Goal: Check status: Check status

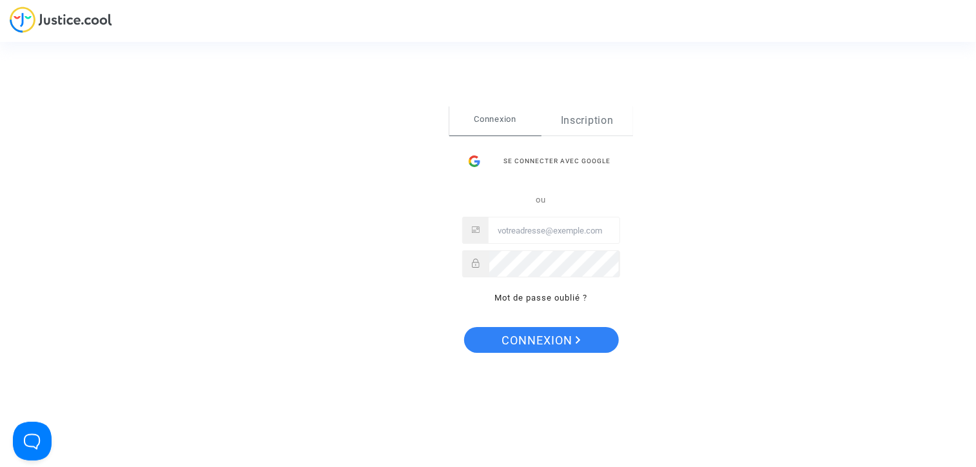
click at [592, 130] on link "Inscription" at bounding box center [588, 121] width 92 height 30
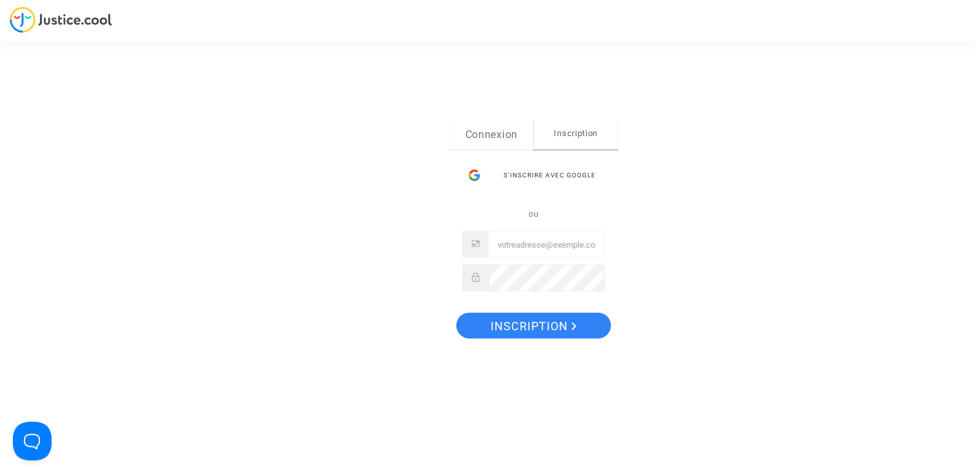
click at [485, 137] on link "Connexion" at bounding box center [492, 135] width 84 height 30
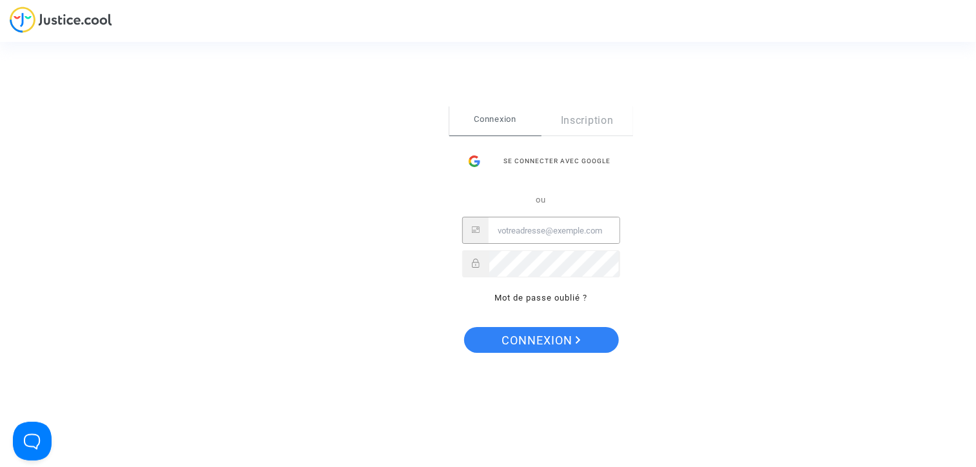
click at [540, 223] on input "Email" at bounding box center [554, 231] width 131 height 26
type input "[EMAIL_ADDRESS][DOMAIN_NAME]"
click at [464, 327] on button "Connexion" at bounding box center [541, 340] width 155 height 26
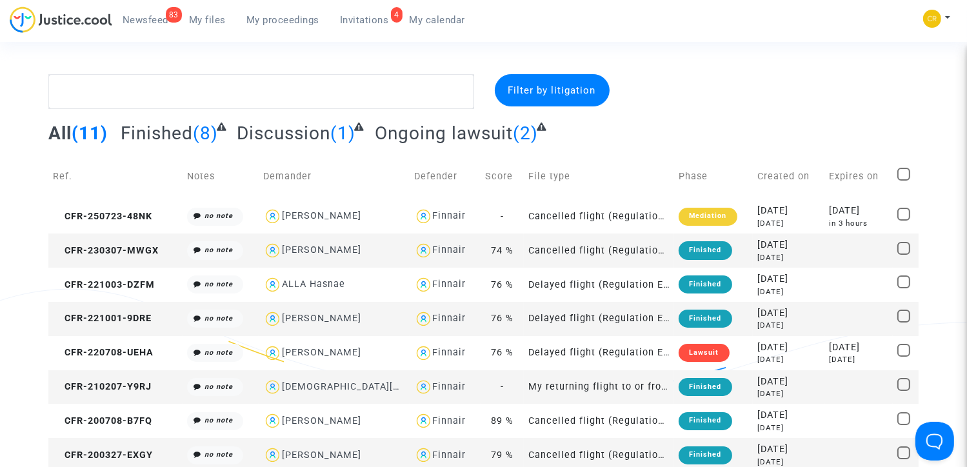
click at [611, 146] on div "All (11) Finished (8) Discussion (1) Ongoing lawsuit (2)" at bounding box center [483, 138] width 870 height 32
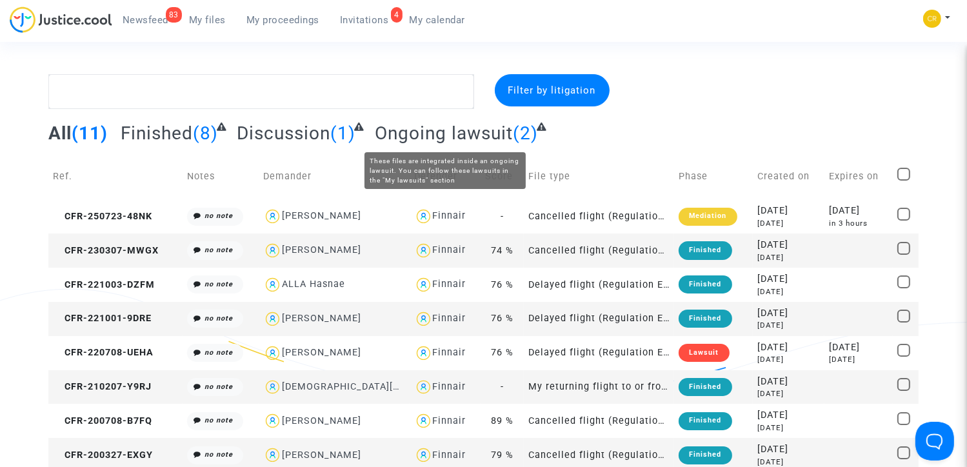
click at [470, 126] on span "Ongoing lawsuit" at bounding box center [444, 133] width 138 height 21
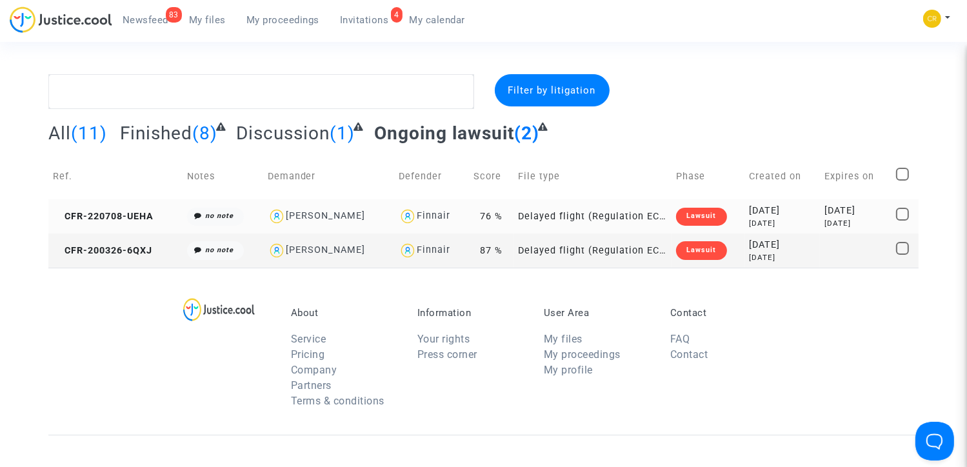
click at [540, 211] on td "Delayed flight (Regulation EC 261/2004)" at bounding box center [593, 216] width 158 height 34
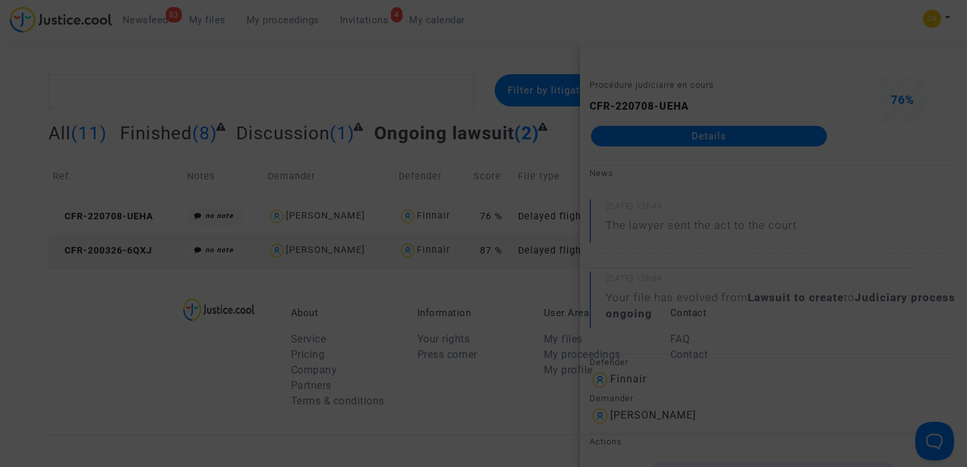
click at [498, 192] on div at bounding box center [483, 233] width 967 height 467
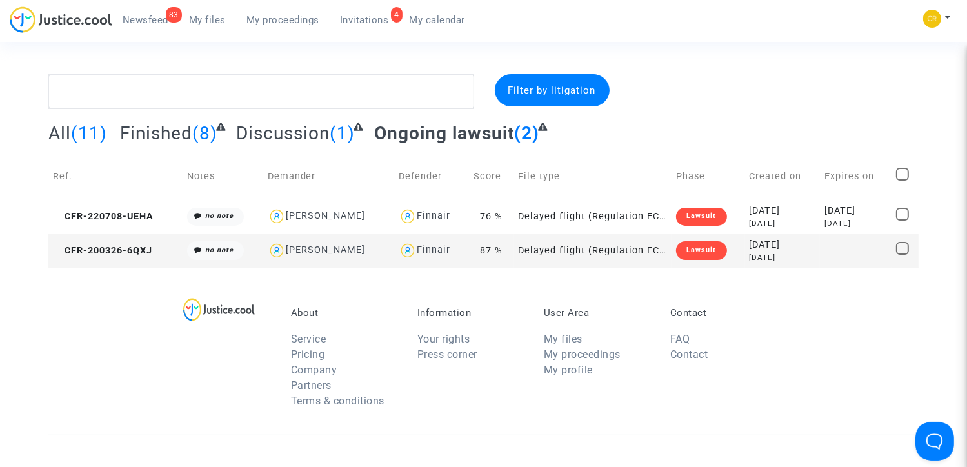
click at [347, 26] on link "4 Invitations" at bounding box center [365, 19] width 70 height 19
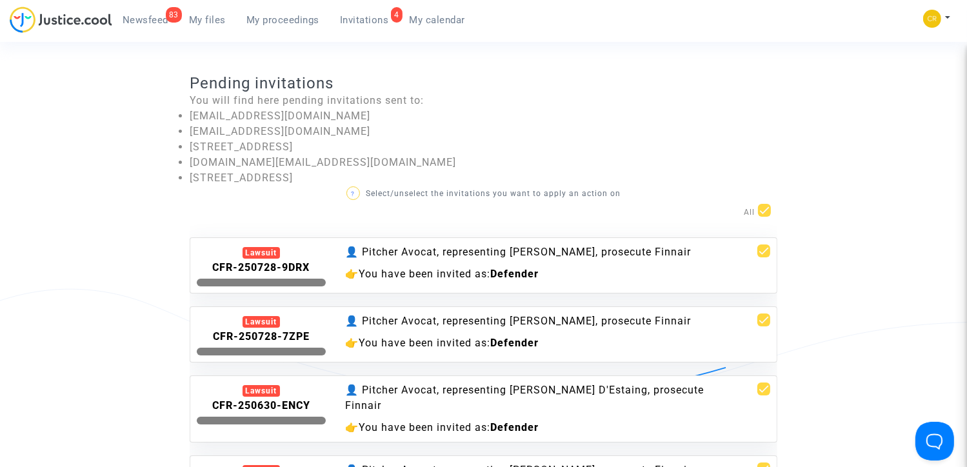
click at [121, 273] on invitations-list "Pending invitations You will find here pending invitations sent to: cr.internal…" at bounding box center [483, 315] width 870 height 482
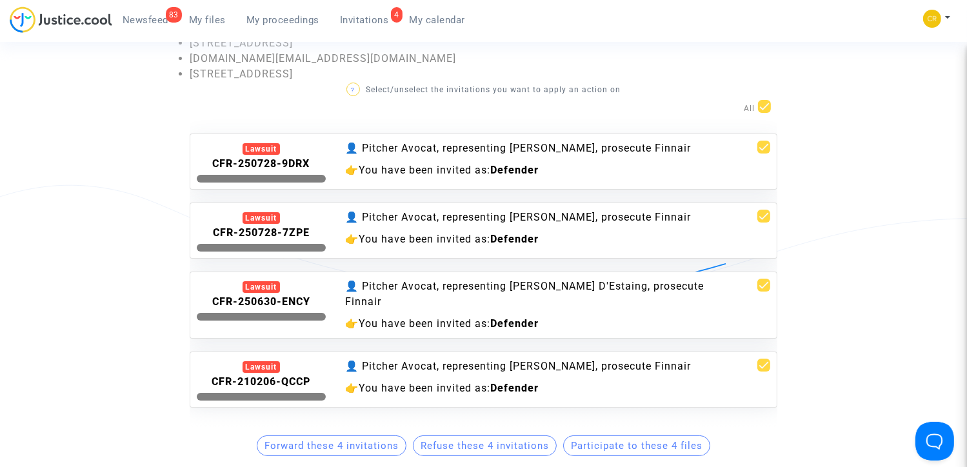
scroll to position [129, 0]
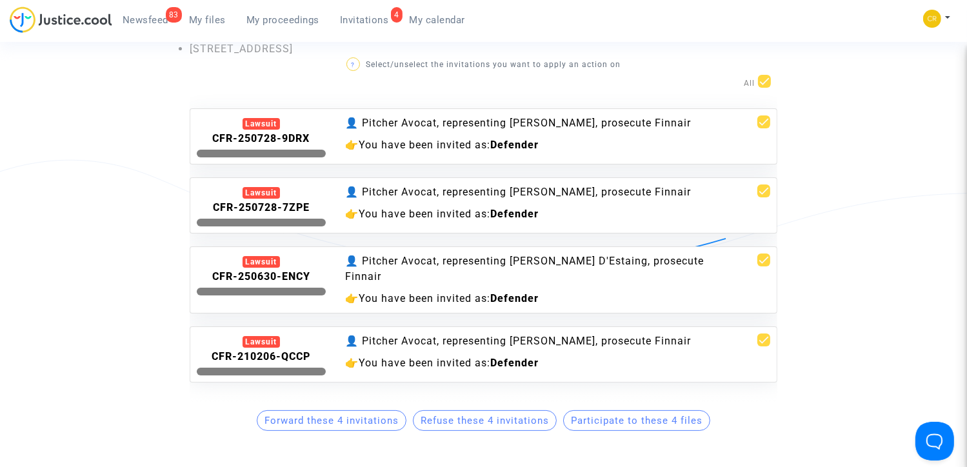
click at [448, 345] on div "👤 Pitcher Avocat, representing Leslie FRERET, prosecute Finnair" at bounding box center [533, 340] width 376 height 15
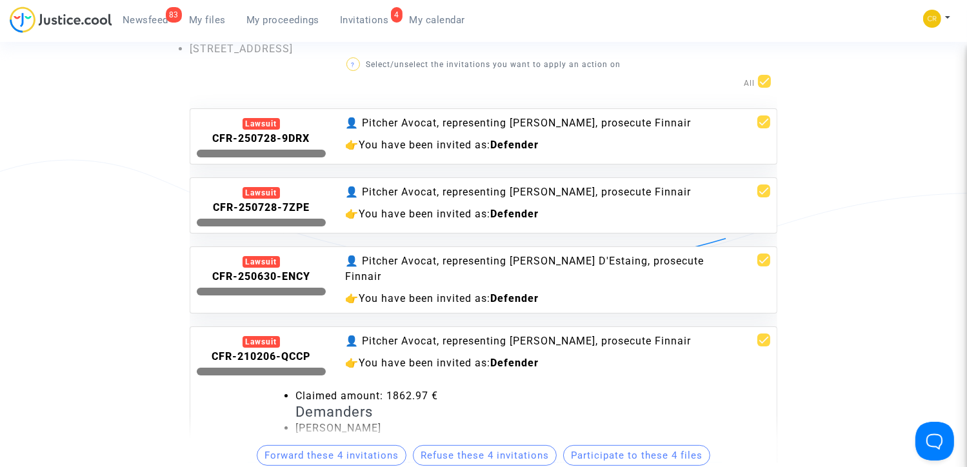
click at [598, 409] on h4 "Demanders" at bounding box center [532, 412] width 475 height 17
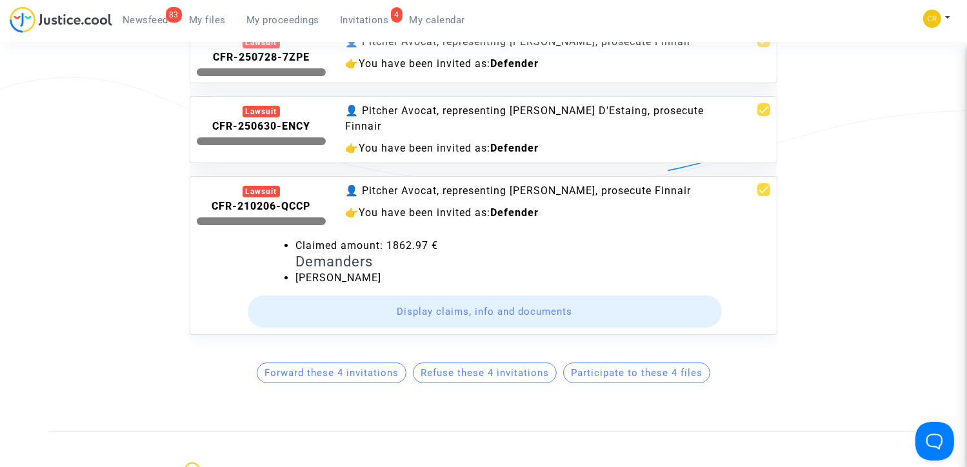
scroll to position [232, 0]
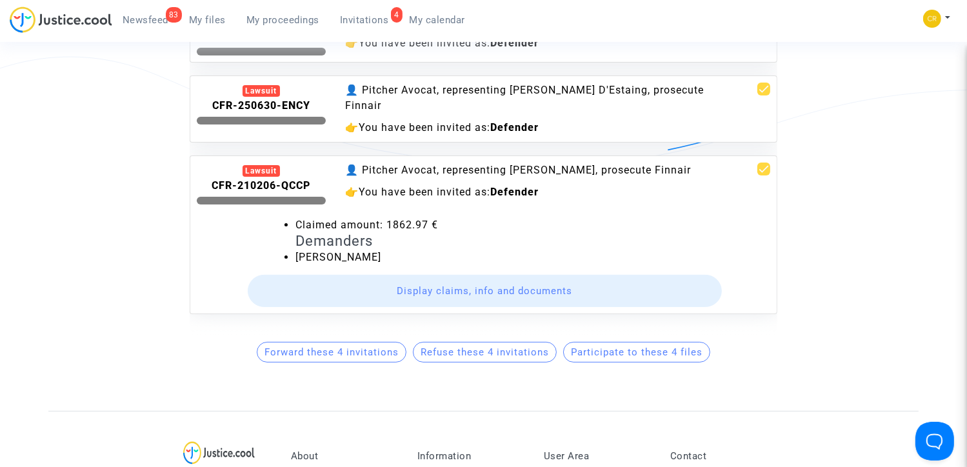
click at [554, 277] on button "Display claims, info and documents" at bounding box center [485, 291] width 475 height 32
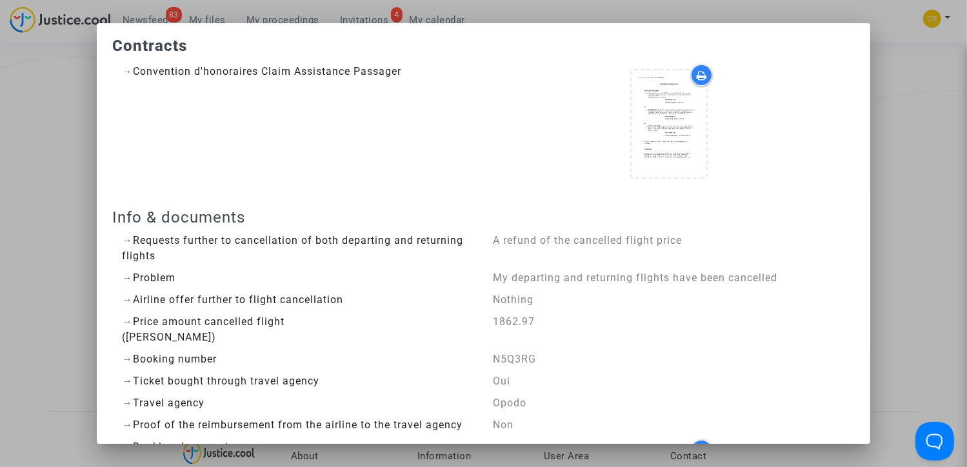
click at [395, 299] on div "→ Airline offer further to flight cancellation" at bounding box center [298, 299] width 352 height 15
click at [885, 246] on div at bounding box center [483, 233] width 967 height 467
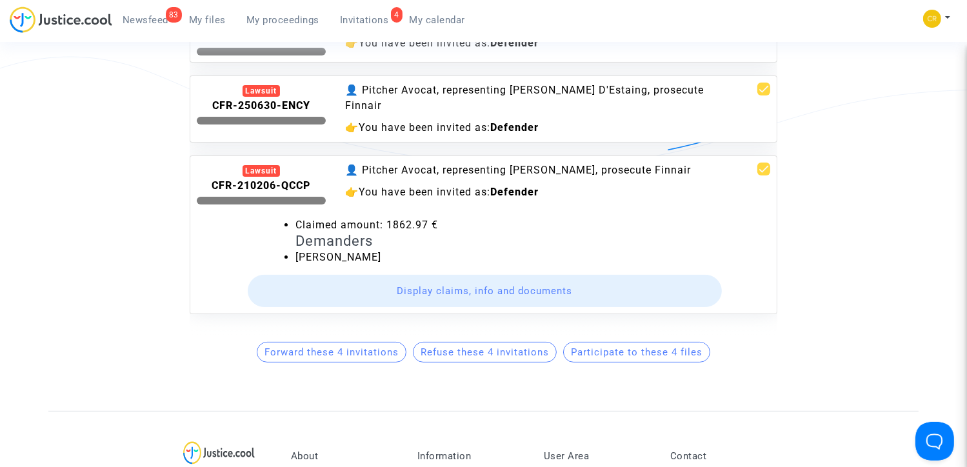
click at [831, 229] on invitations-list "Pending invitations You will find here pending invitations sent to: cr.internal…" at bounding box center [483, 100] width 870 height 517
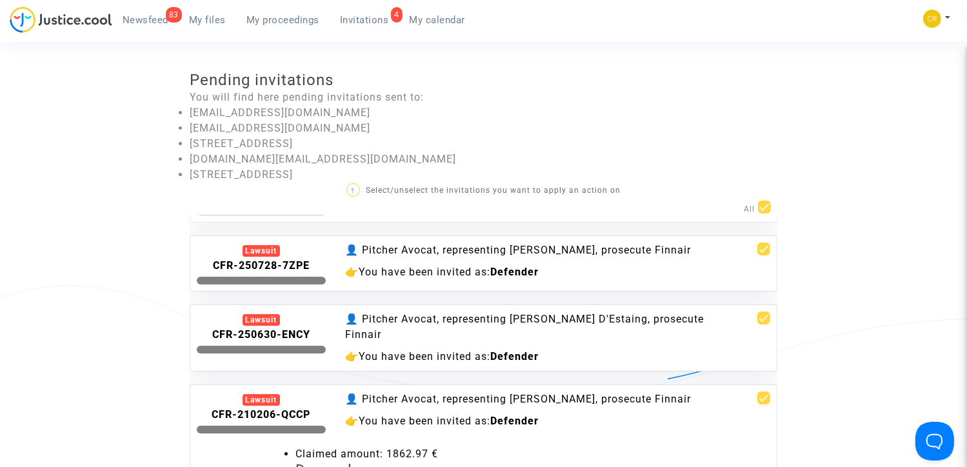
scroll to position [0, 0]
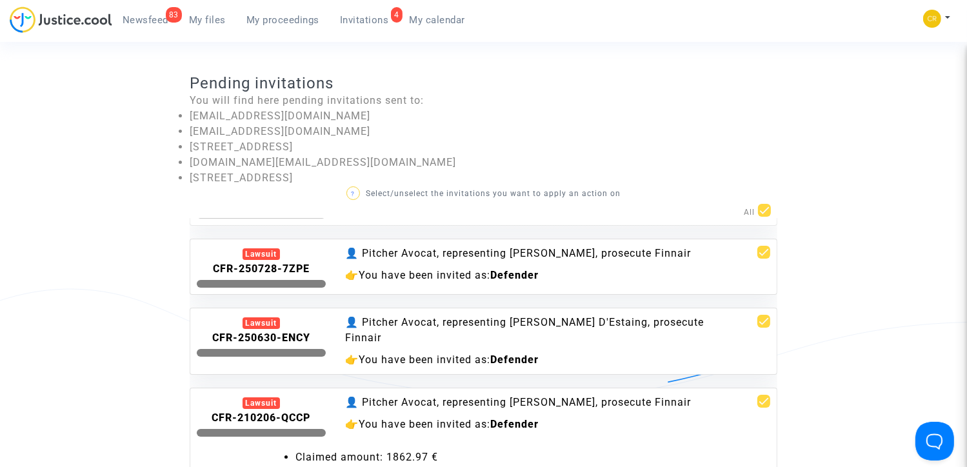
click at [131, 23] on span "Newsfeed" at bounding box center [146, 20] width 46 height 12
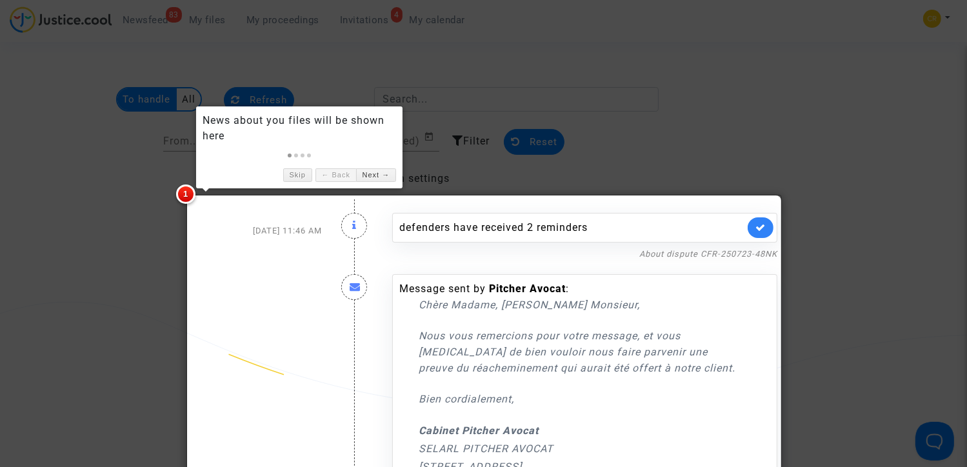
click at [294, 259] on div "Oct 2, 2025 11:46 AM" at bounding box center [256, 230] width 152 height 61
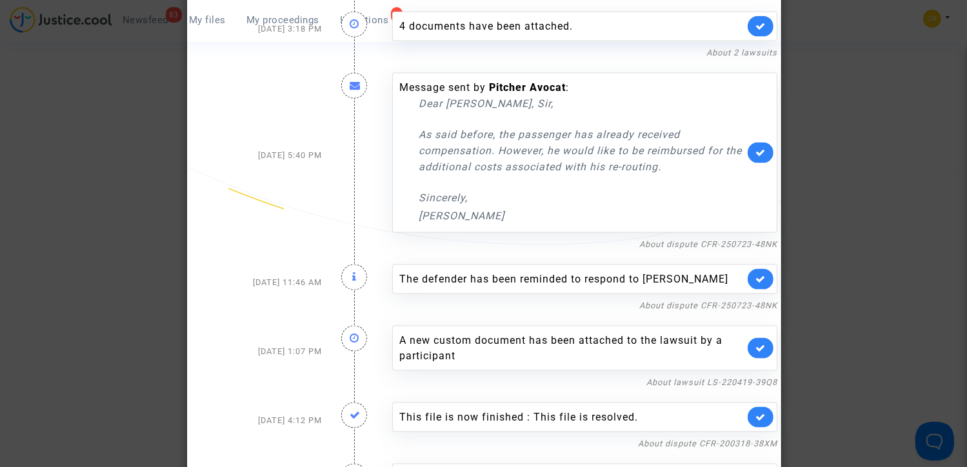
scroll to position [1780, 0]
click at [760, 152] on icon at bounding box center [760, 151] width 10 height 10
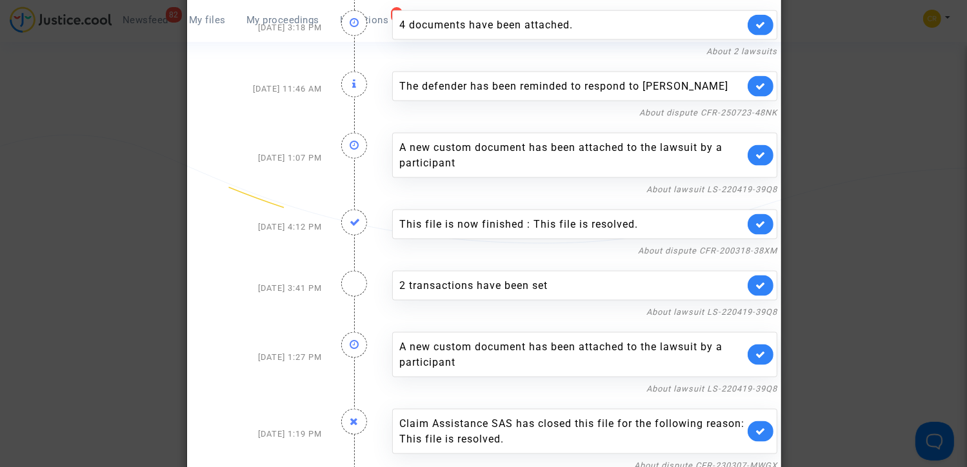
click at [637, 79] on div "The defender has been reminded to respond to Bastien Saut" at bounding box center [571, 86] width 345 height 15
click at [756, 86] on icon at bounding box center [760, 86] width 10 height 10
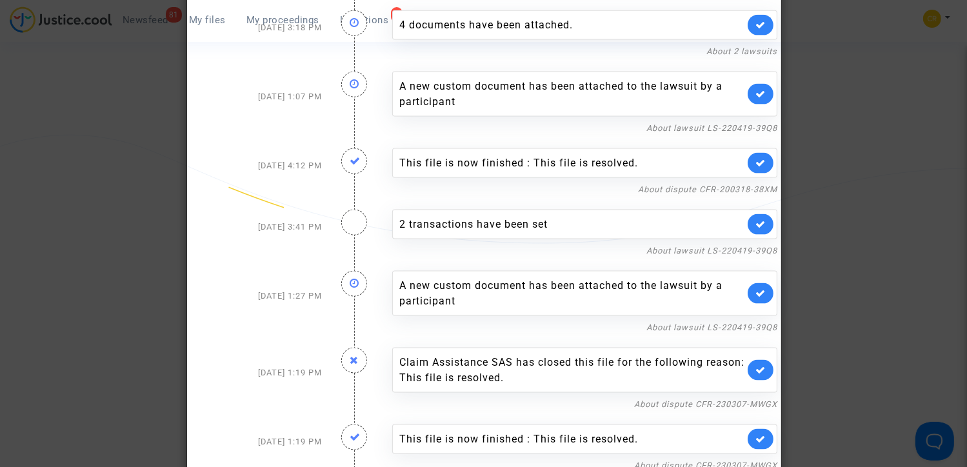
click at [800, 131] on div at bounding box center [483, 233] width 967 height 467
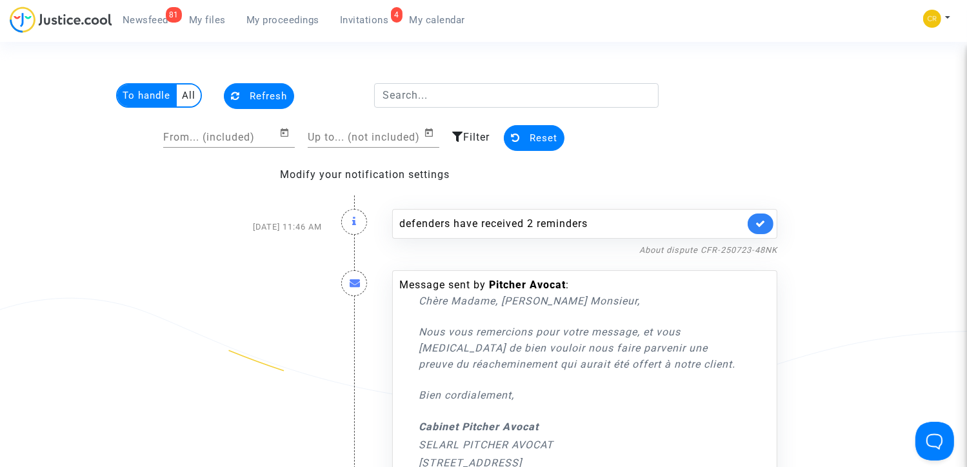
scroll to position [0, 0]
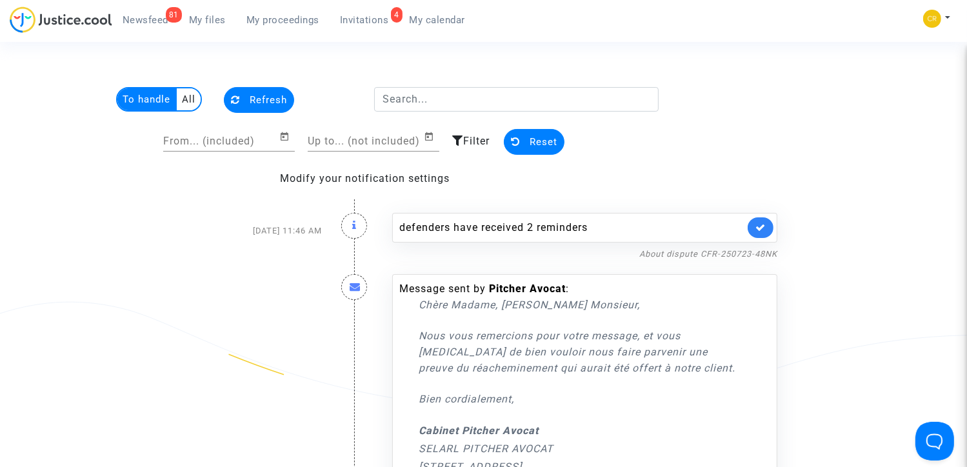
click at [183, 97] on multi-toggle-item "All" at bounding box center [189, 99] width 24 height 22
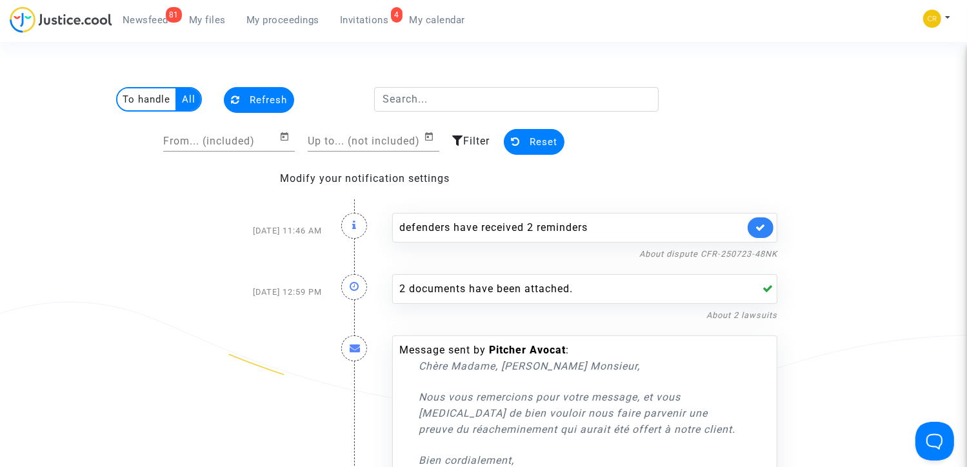
click at [188, 212] on div "Oct 2, 2025 11:46 AM" at bounding box center [256, 230] width 152 height 61
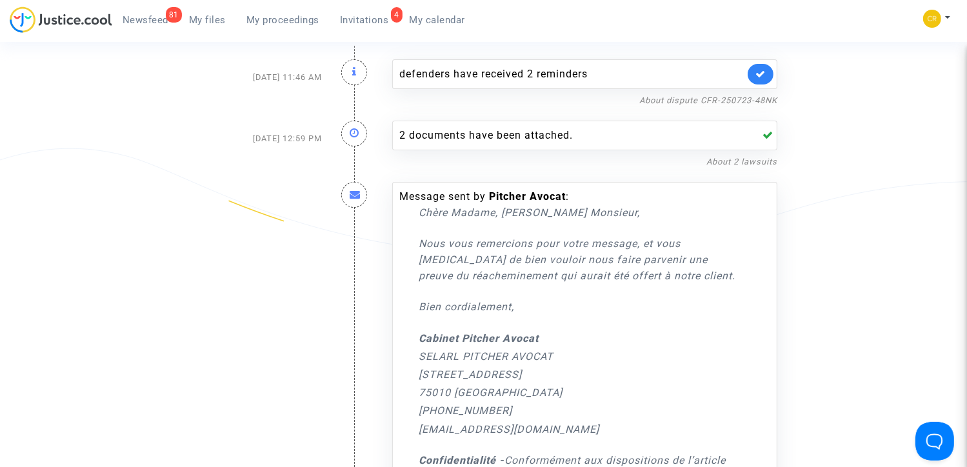
scroll to position [155, 0]
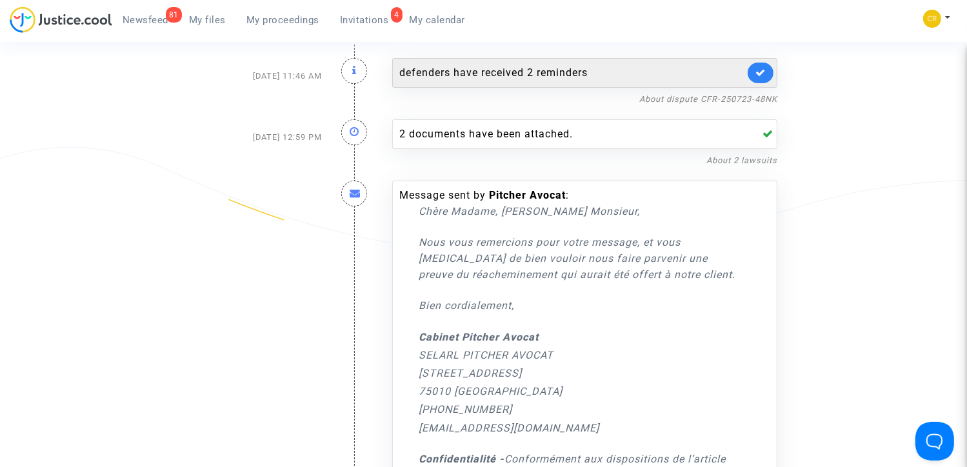
click at [576, 66] on div "defenders have received 2 reminders" at bounding box center [571, 72] width 345 height 15
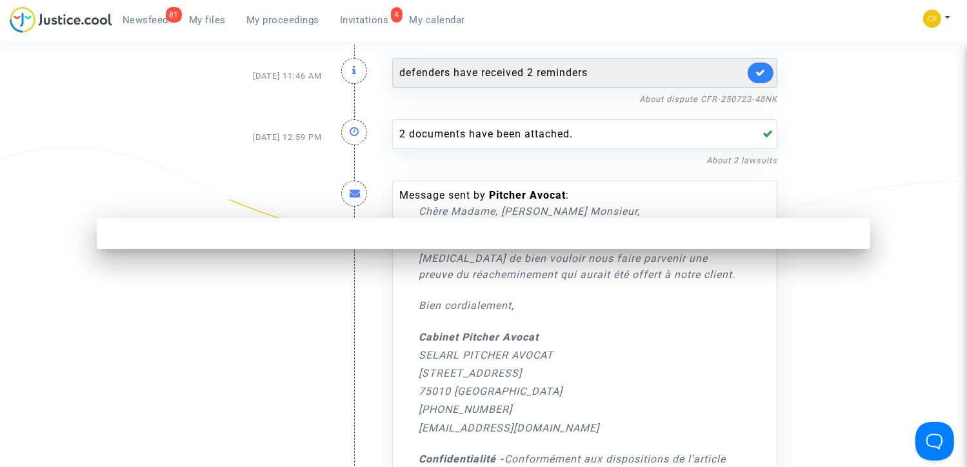
scroll to position [0, 0]
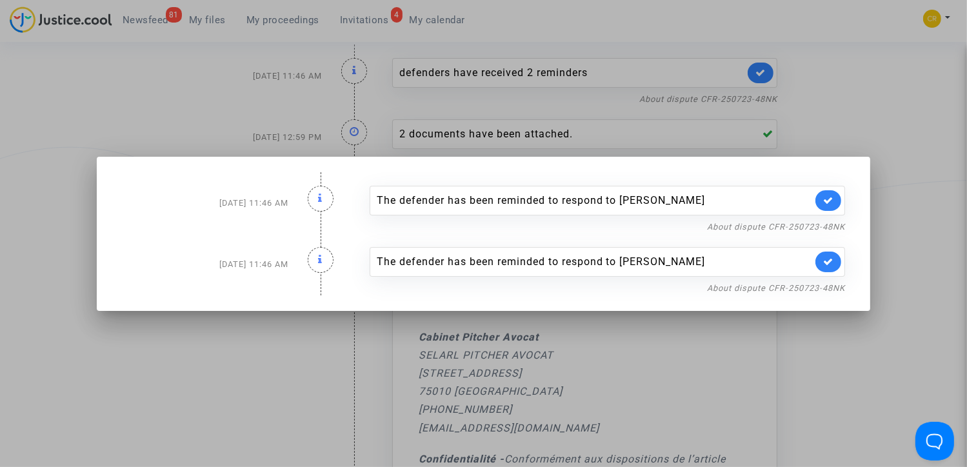
click at [883, 224] on div at bounding box center [483, 233] width 967 height 467
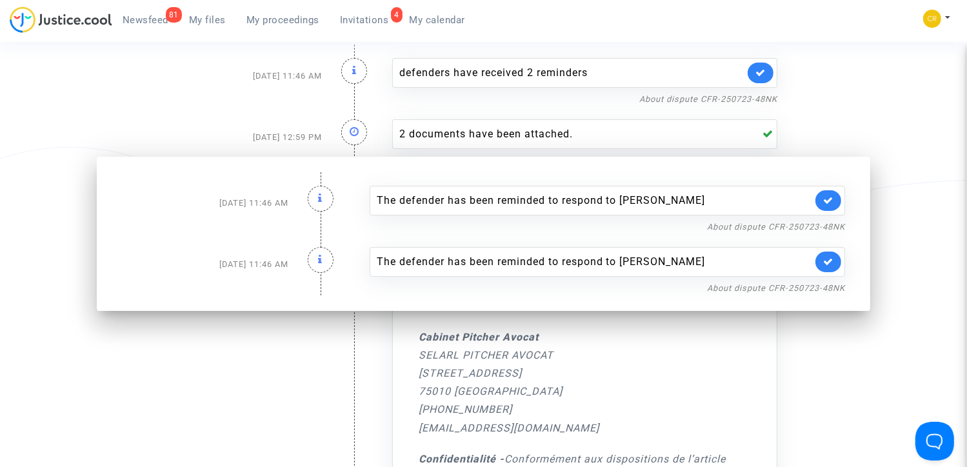
scroll to position [155, 0]
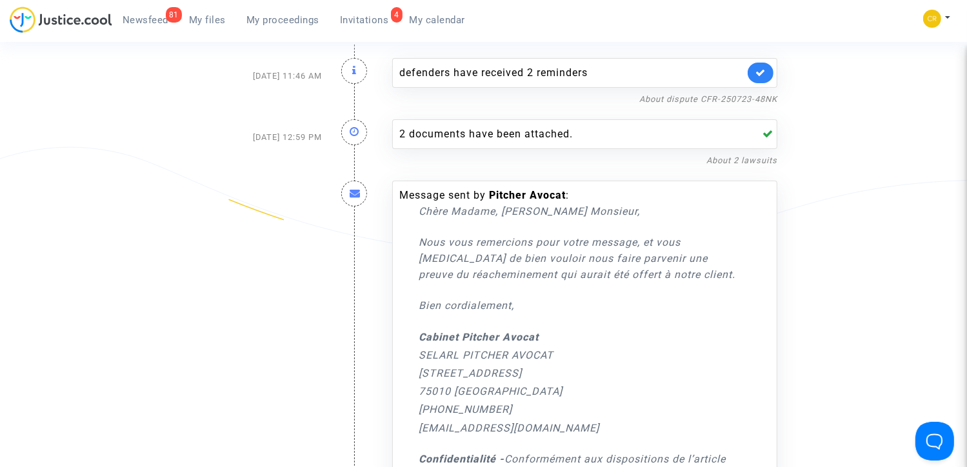
click at [292, 23] on span "My proceedings" at bounding box center [282, 20] width 73 height 12
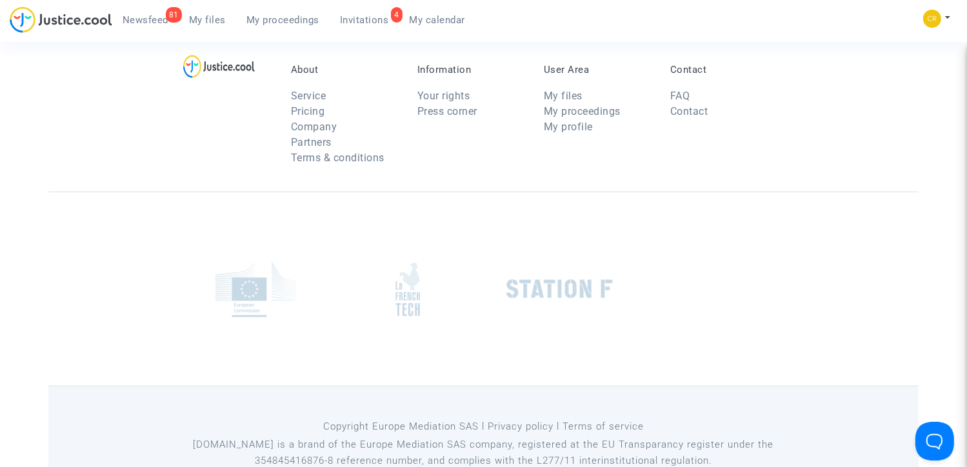
scroll to position [142, 0]
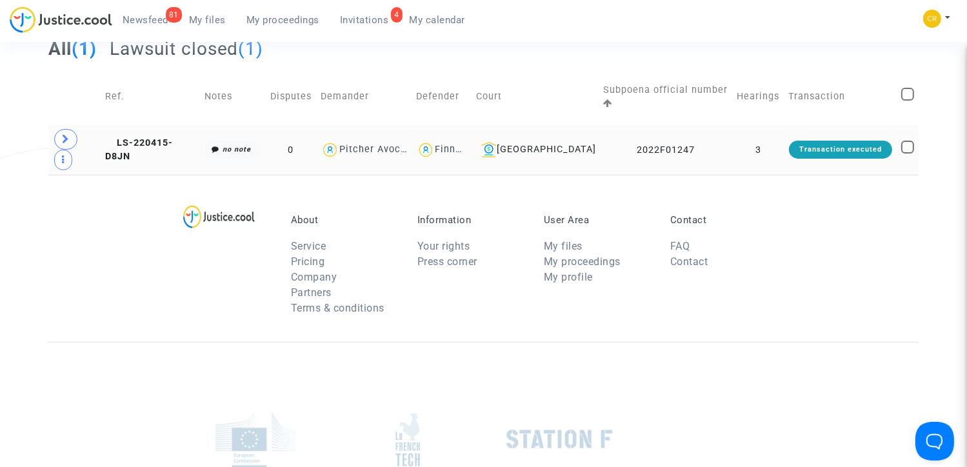
click at [671, 138] on td "2022F01247" at bounding box center [665, 149] width 134 height 50
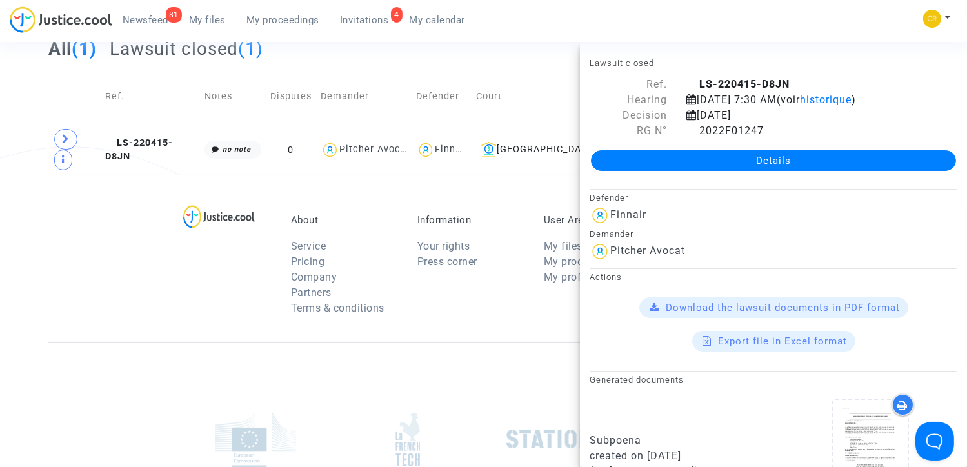
click at [666, 205] on div "Defender" at bounding box center [773, 197] width 368 height 15
click at [752, 313] on span "Download the lawsuit documents in PDF format" at bounding box center [783, 308] width 234 height 12
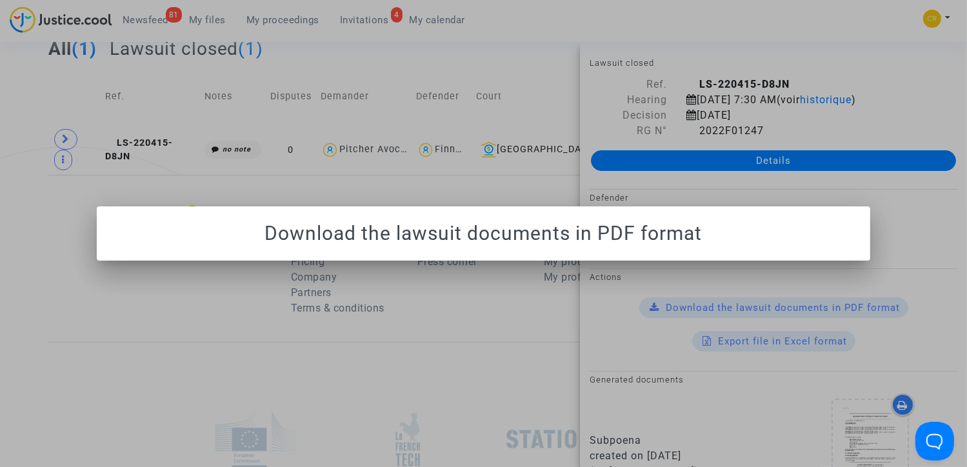
scroll to position [0, 0]
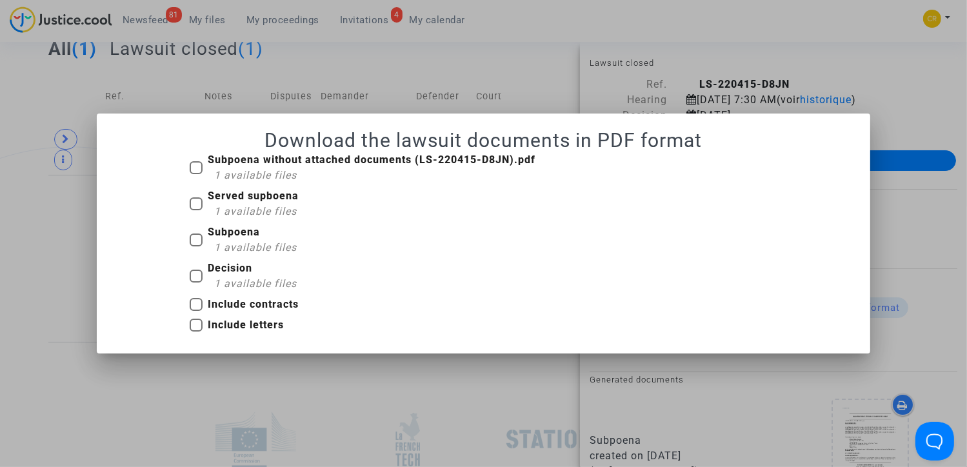
click at [952, 278] on div at bounding box center [483, 233] width 967 height 467
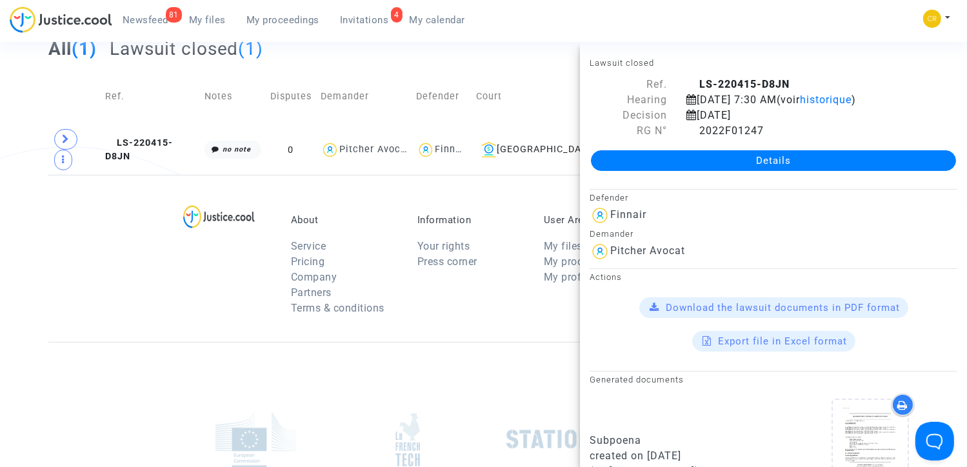
scroll to position [371, 0]
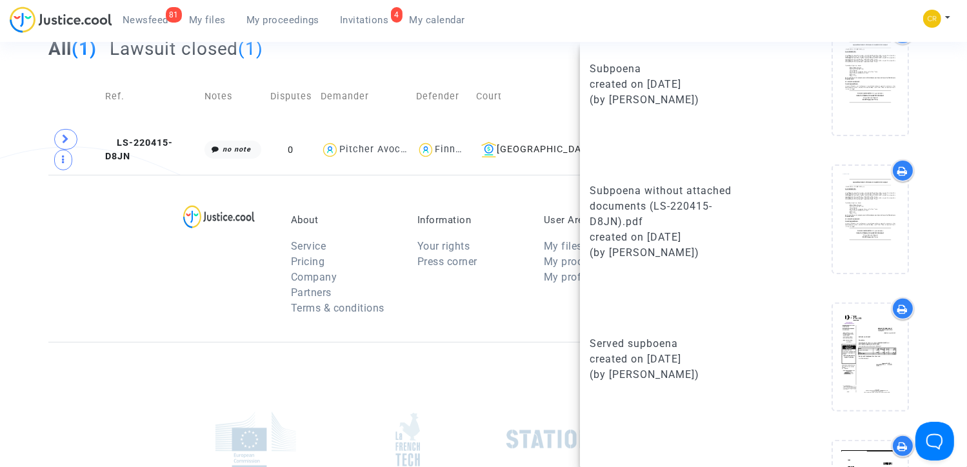
click at [896, 136] on div at bounding box center [869, 81] width 77 height 109
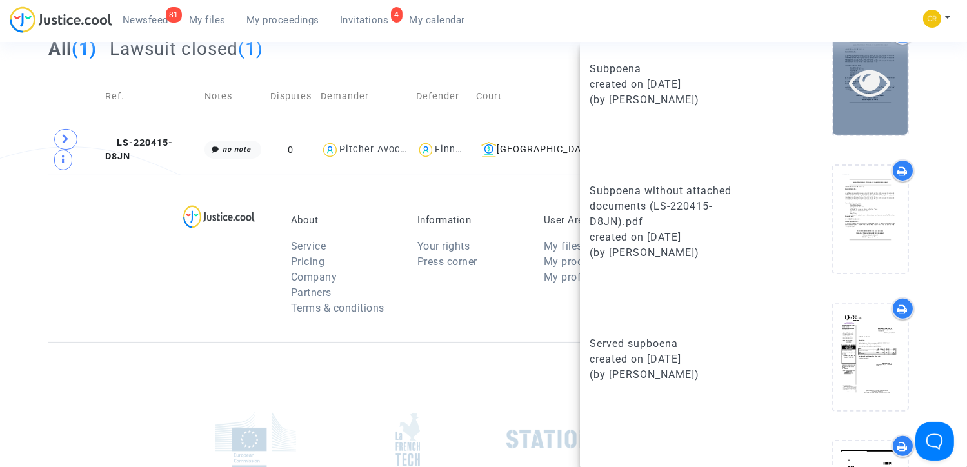
click at [869, 119] on div at bounding box center [870, 81] width 75 height 106
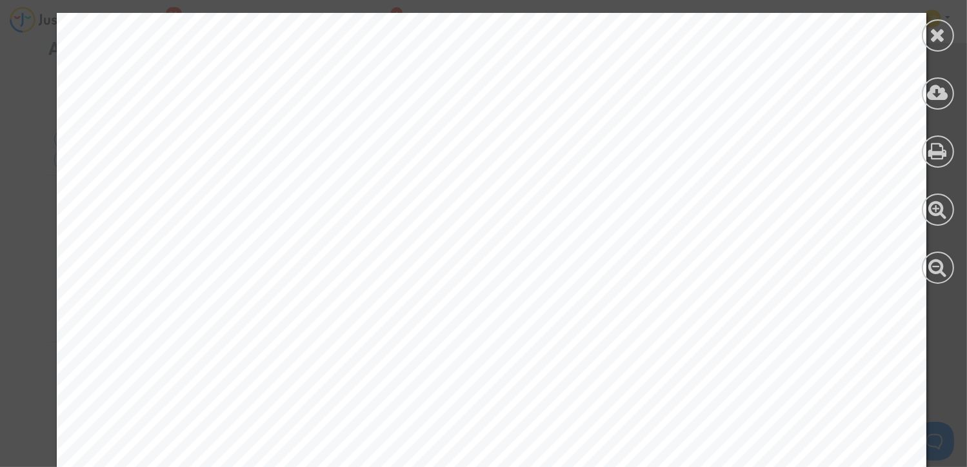
click at [608, 235] on div "ASSIGNATION DEVANT LE TRIBUNAL DE COMMERCE DE BOBIGNY L'AN DEUX MILLE VINGT DEU…" at bounding box center [491, 447] width 869 height 1230
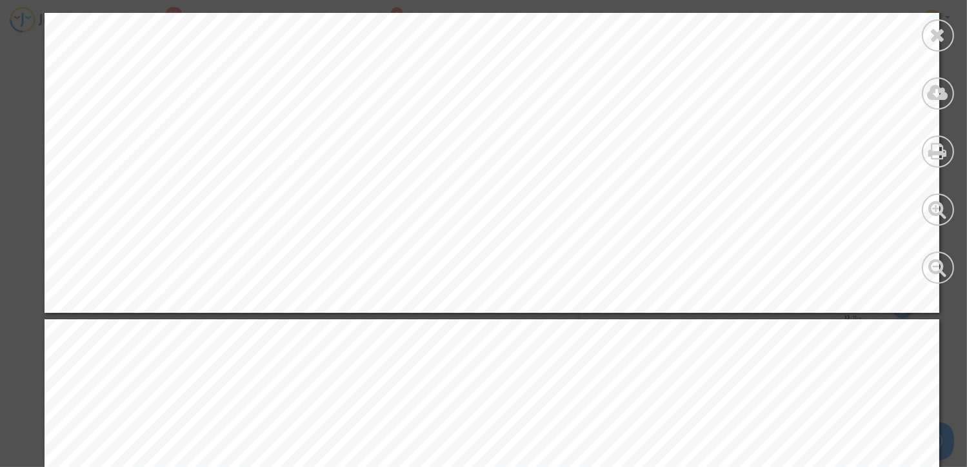
scroll to position [297, 0]
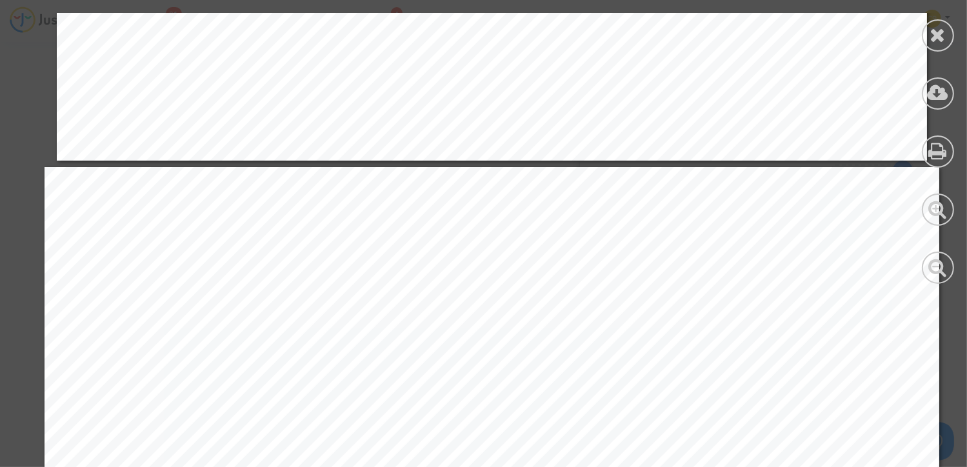
scroll to position [12176, 0]
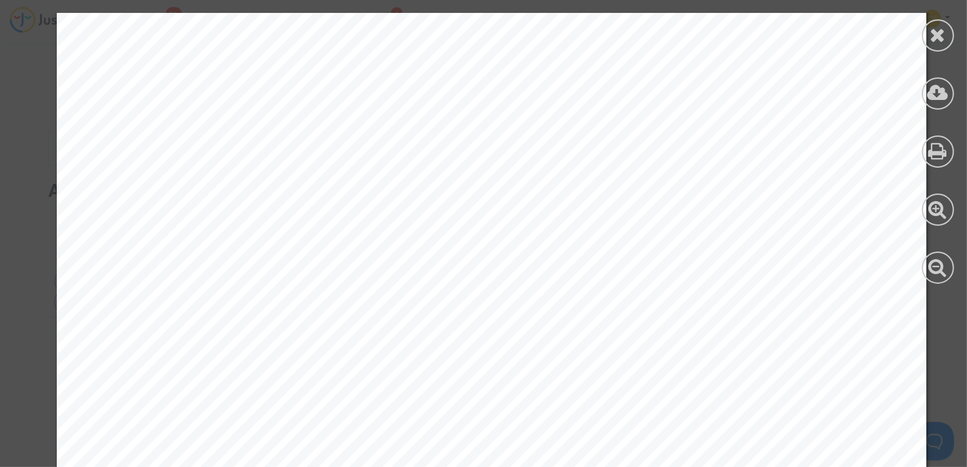
scroll to position [297, 0]
click at [930, 34] on icon at bounding box center [938, 34] width 16 height 19
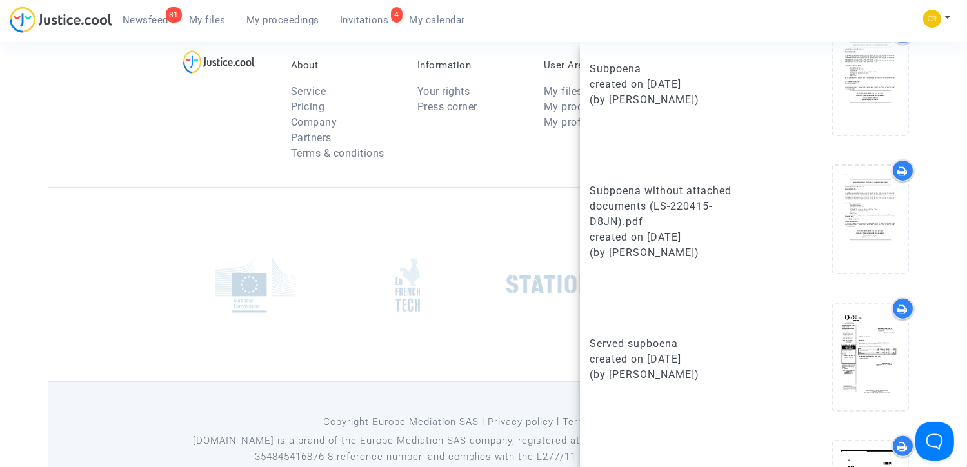
click at [409, 187] on div at bounding box center [483, 284] width 870 height 194
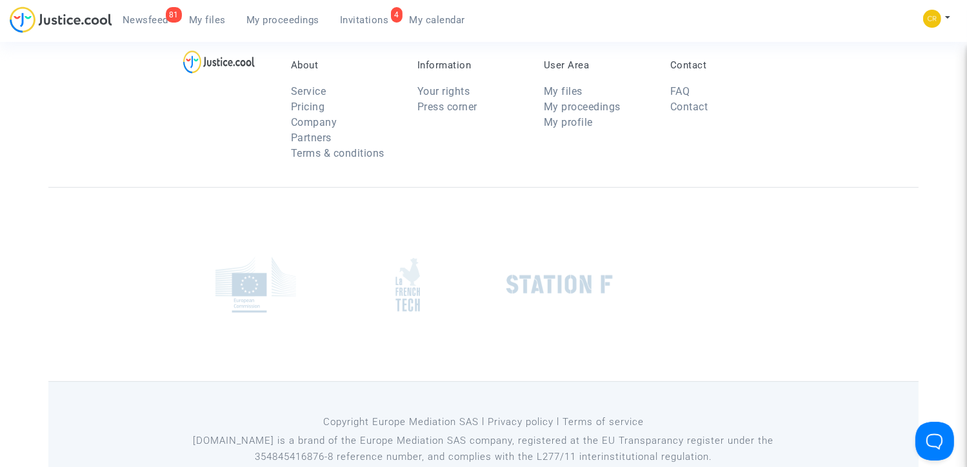
scroll to position [0, 0]
click at [820, 208] on div at bounding box center [483, 284] width 870 height 194
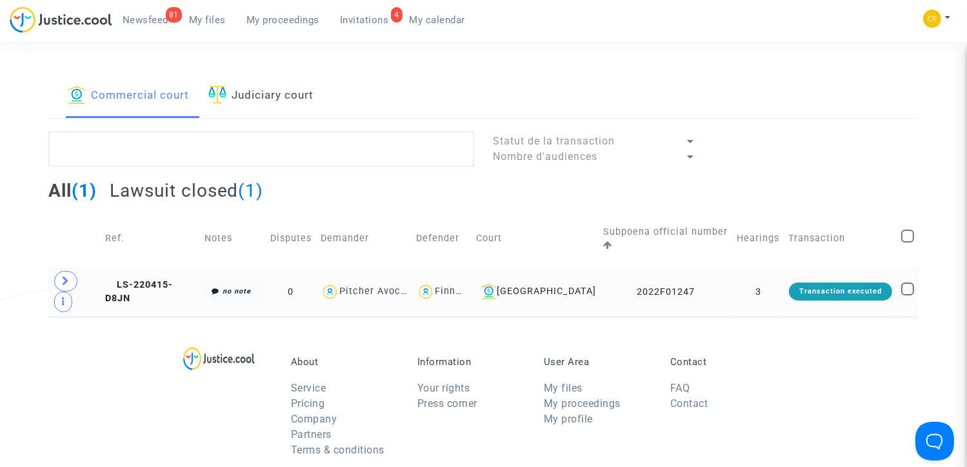
click at [138, 266] on td "LS-220415-D8JN" at bounding box center [150, 291] width 99 height 50
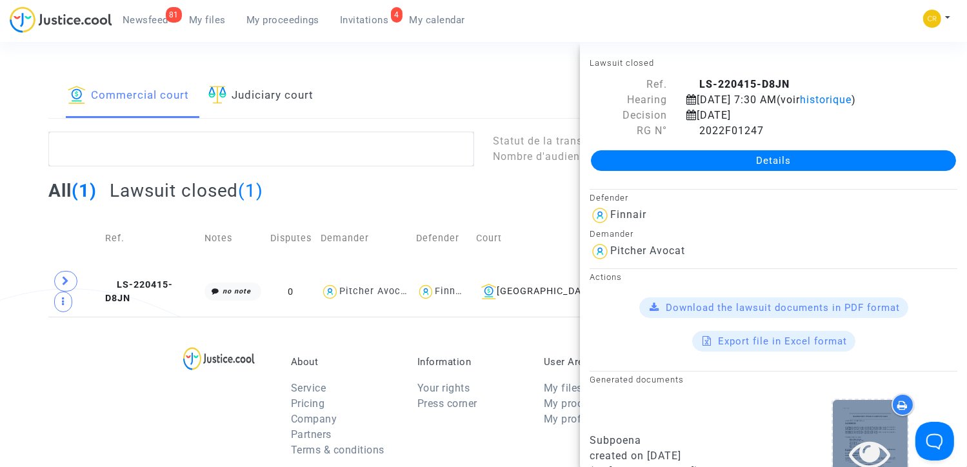
click at [838, 422] on div at bounding box center [870, 453] width 75 height 106
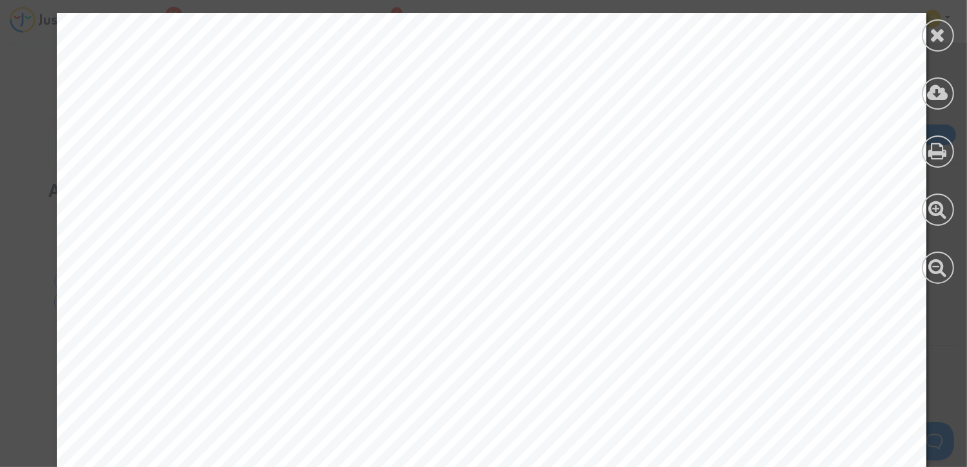
scroll to position [52, 0]
click at [604, 234] on span "2. Le transporteur aéri en effecti f qui refuse l 'embarquement ou qui annul e …" at bounding box center [528, 235] width 752 height 15
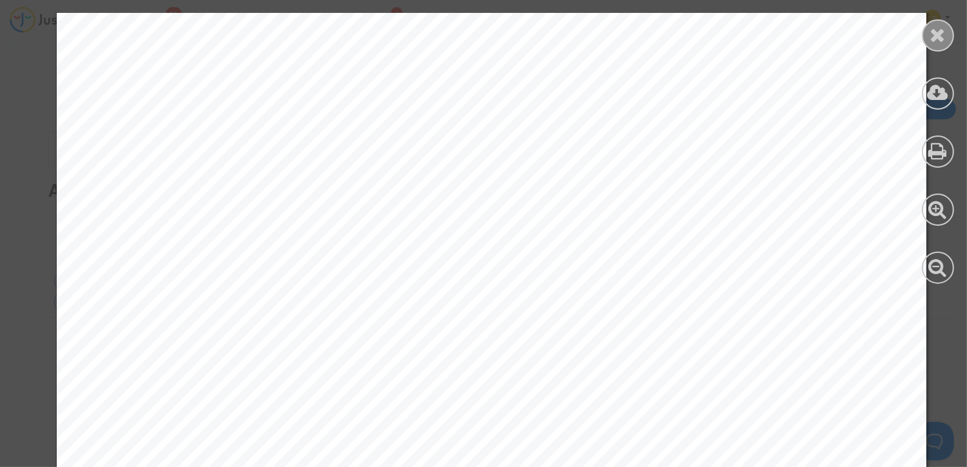
click at [925, 46] on div at bounding box center [938, 35] width 32 height 32
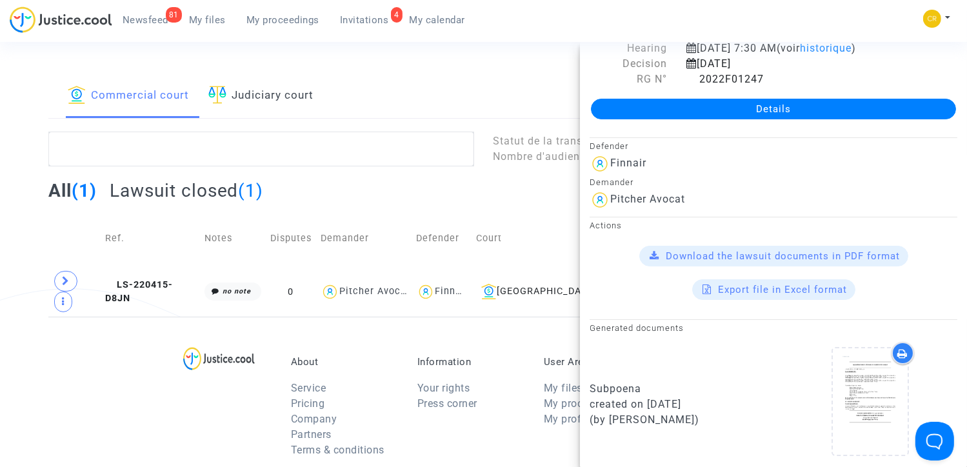
click at [405, 192] on div "All (1) Lawsuit closed (1)" at bounding box center [483, 195] width 870 height 32
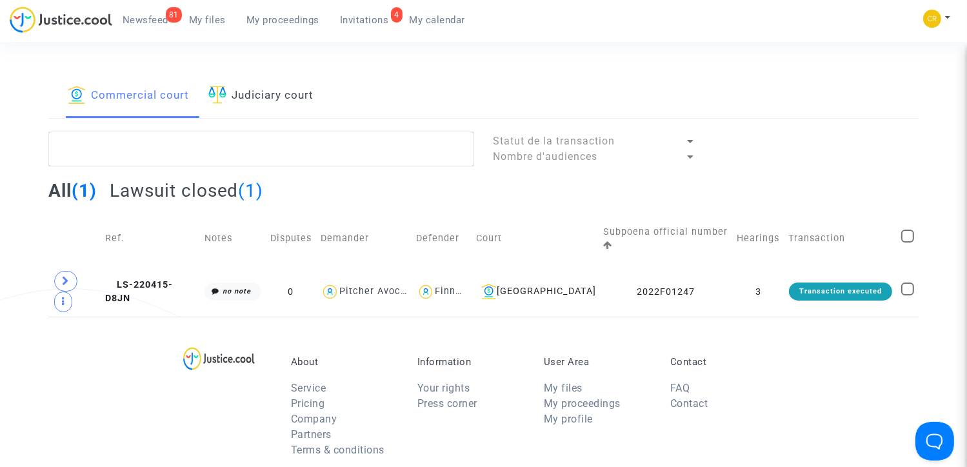
scroll to position [0, 0]
click at [261, 95] on link "Judiciary court" at bounding box center [260, 96] width 105 height 44
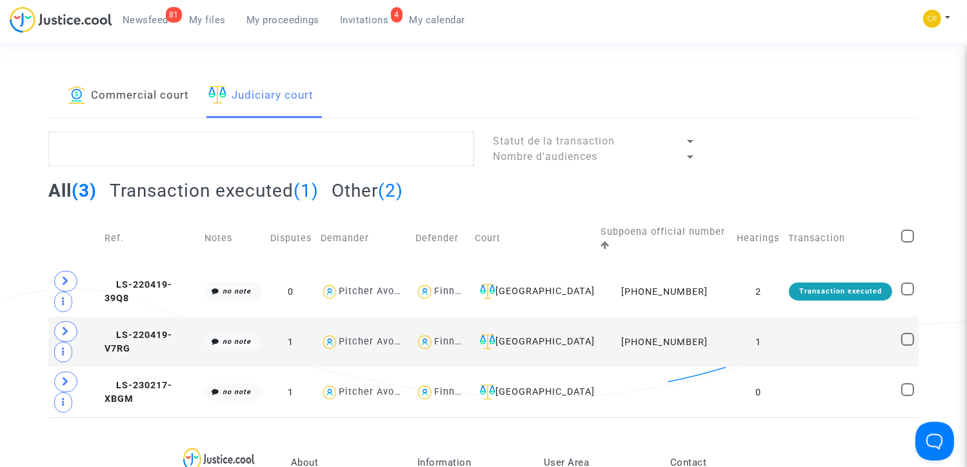
click at [64, 221] on td at bounding box center [74, 238] width 52 height 55
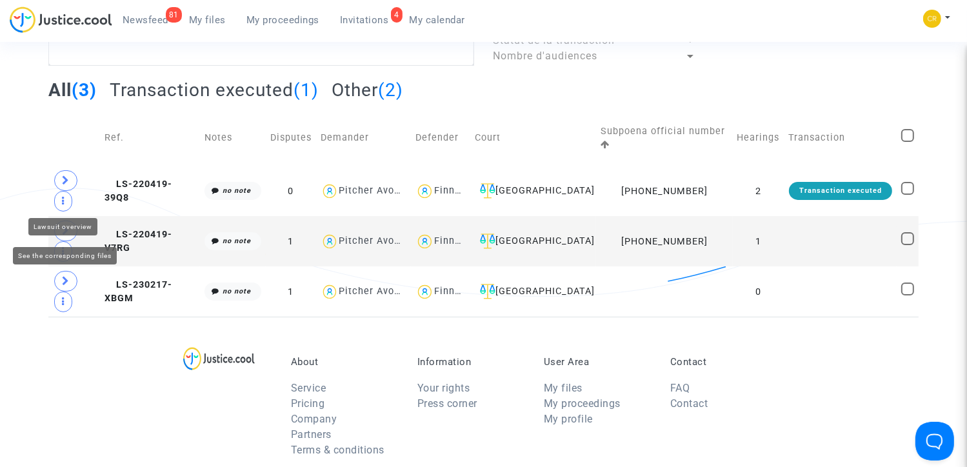
scroll to position [103, 0]
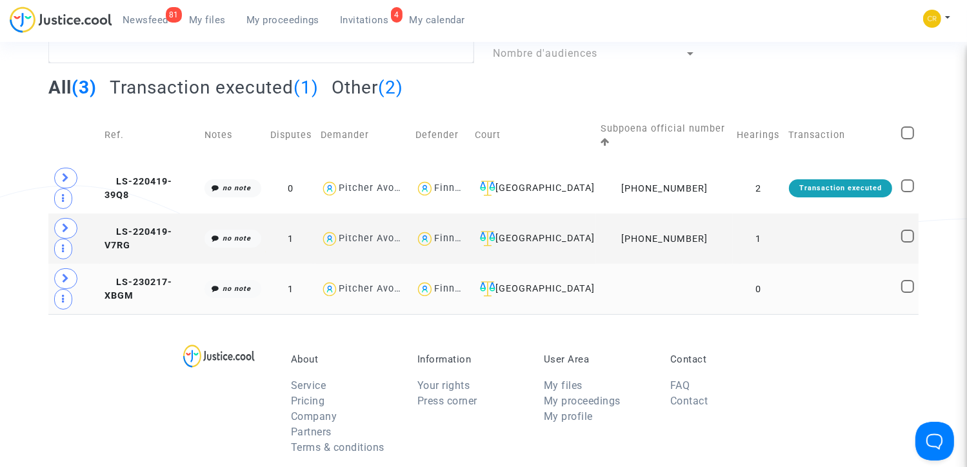
click at [152, 291] on td "LS-230217-XBGM" at bounding box center [150, 289] width 100 height 50
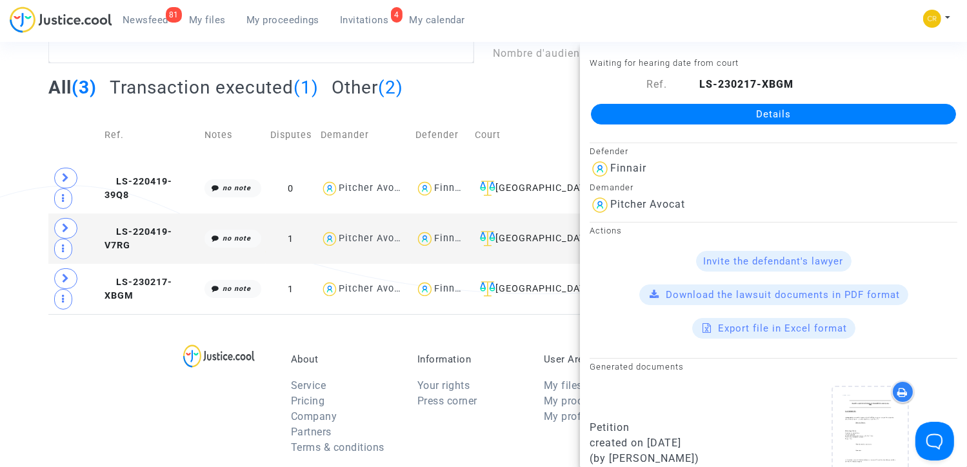
click at [622, 319] on div "Export file in Excel format" at bounding box center [773, 328] width 368 height 21
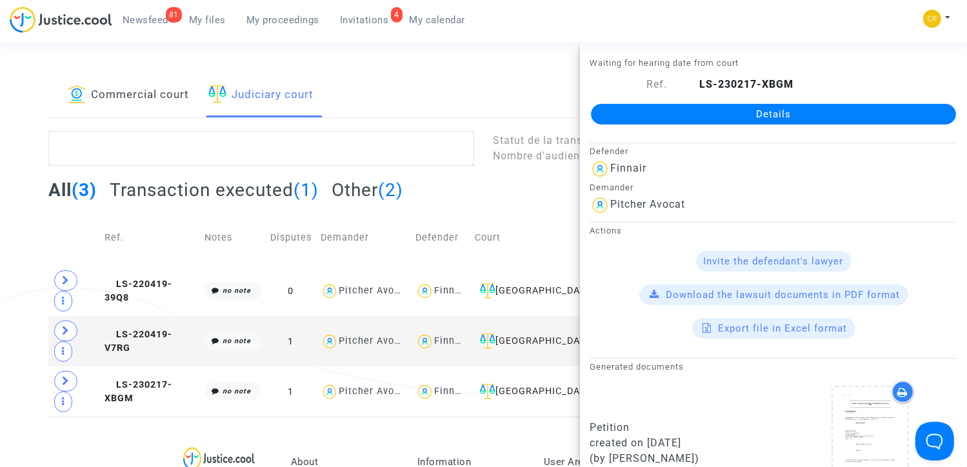
scroll to position [0, 0]
drag, startPoint x: 796, startPoint y: 84, endPoint x: 691, endPoint y: 84, distance: 104.5
click at [691, 84] on div "LS-230217-XBGM" at bounding box center [822, 84] width 290 height 15
copy span "LS-230217-XBGM"
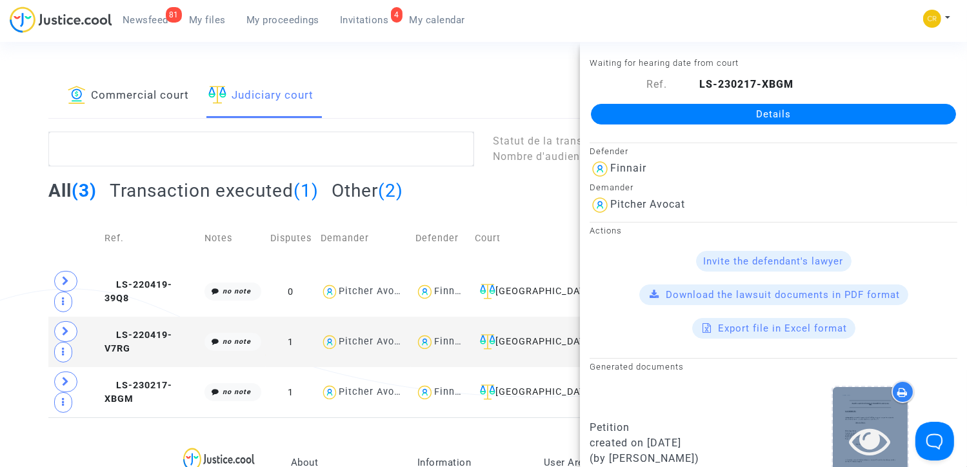
click at [854, 429] on icon at bounding box center [870, 440] width 42 height 41
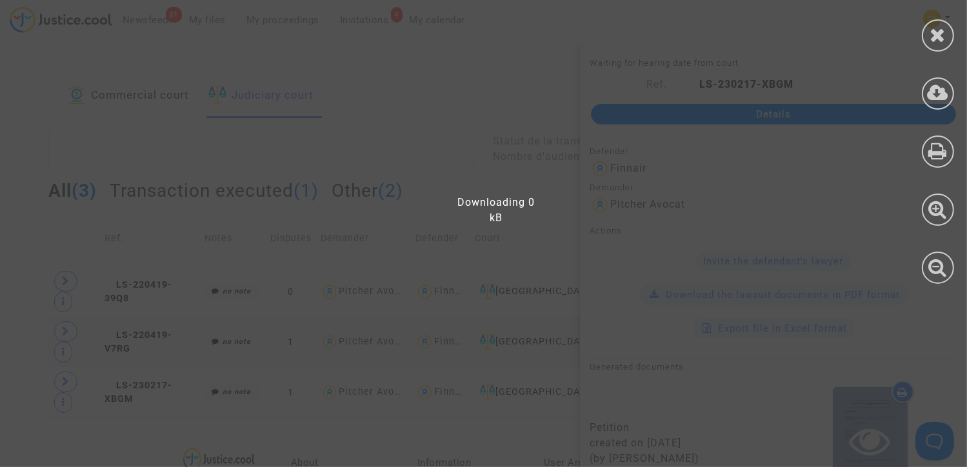
click at [854, 429] on div at bounding box center [491, 240] width 983 height 454
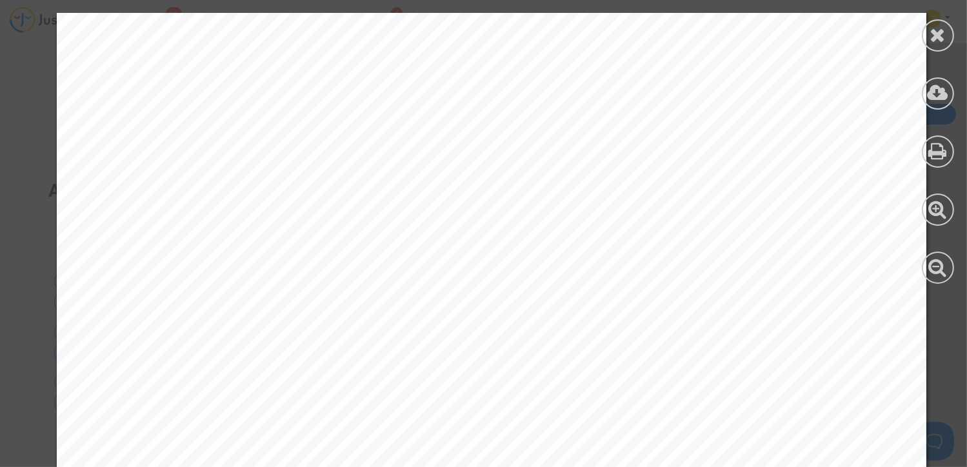
click at [936, 39] on icon at bounding box center [938, 34] width 16 height 19
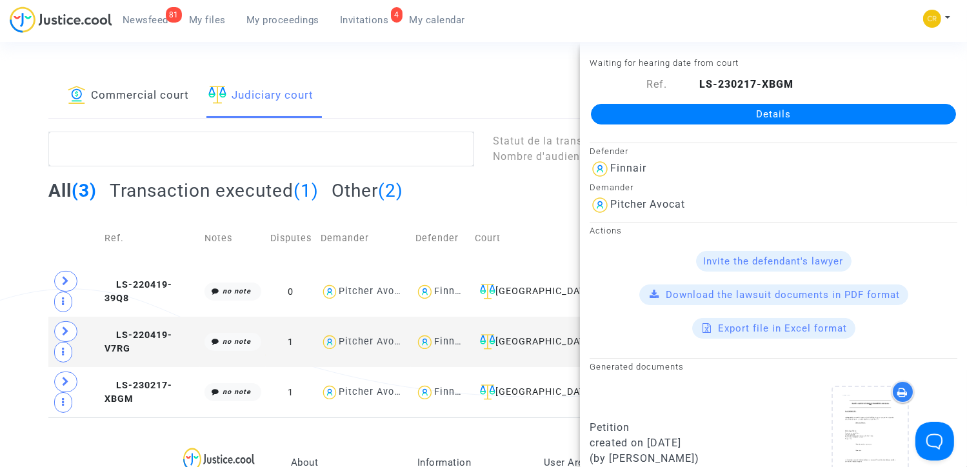
click at [127, 23] on span "Newsfeed" at bounding box center [146, 20] width 46 height 12
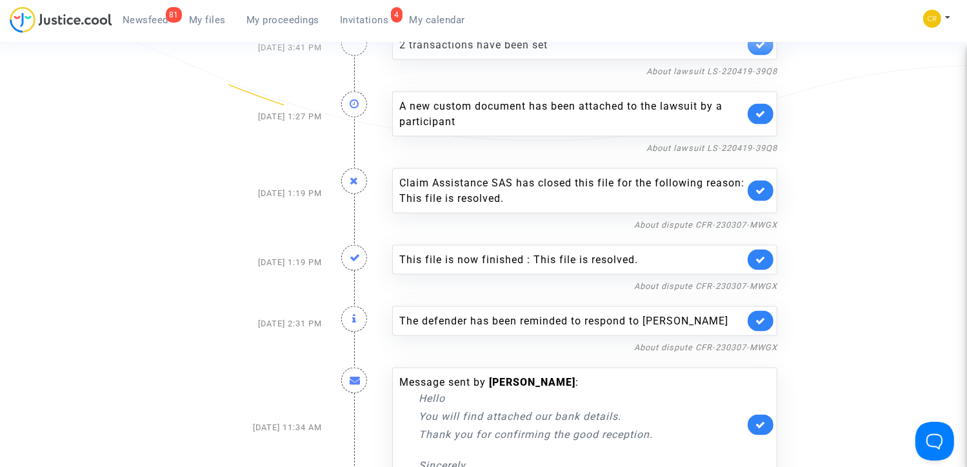
scroll to position [1883, 0]
click at [488, 441] on p "Thank you for confirming the good reception." at bounding box center [582, 434] width 326 height 16
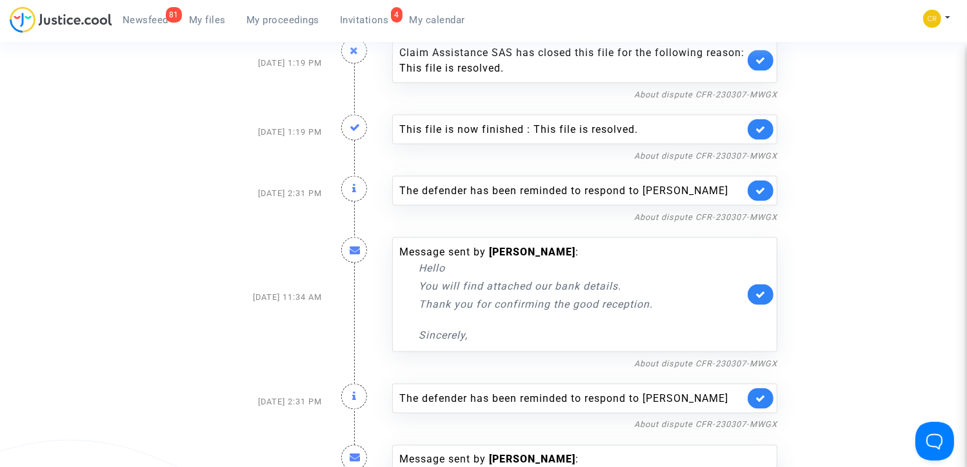
scroll to position [2038, 0]
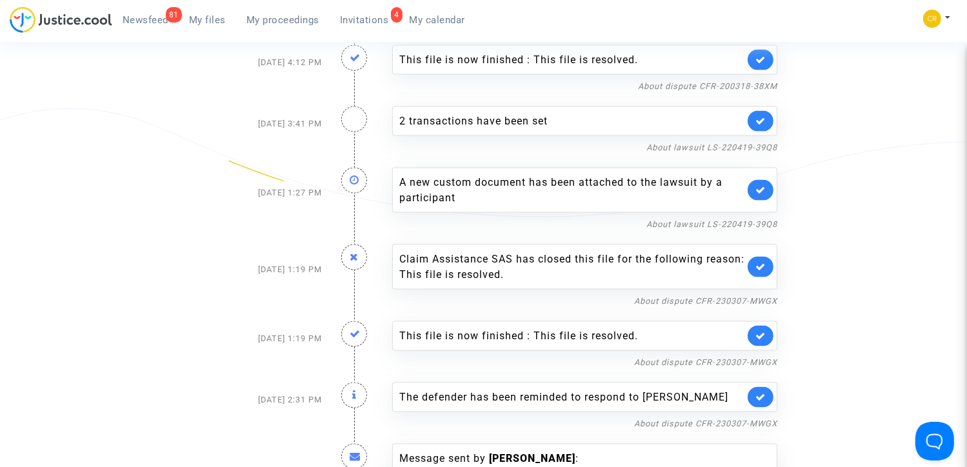
scroll to position [1806, 0]
click at [356, 17] on span "Invitations" at bounding box center [364, 20] width 49 height 12
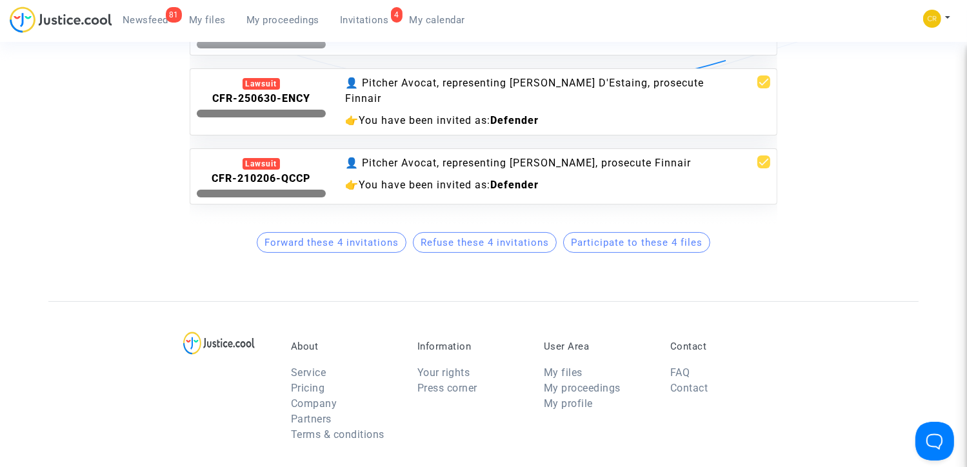
scroll to position [628, 0]
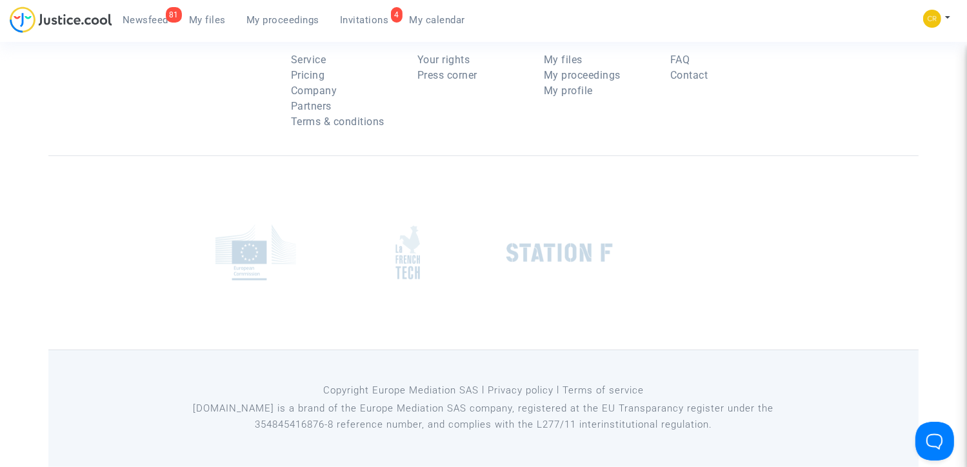
click at [153, 19] on span "Newsfeed" at bounding box center [146, 20] width 46 height 12
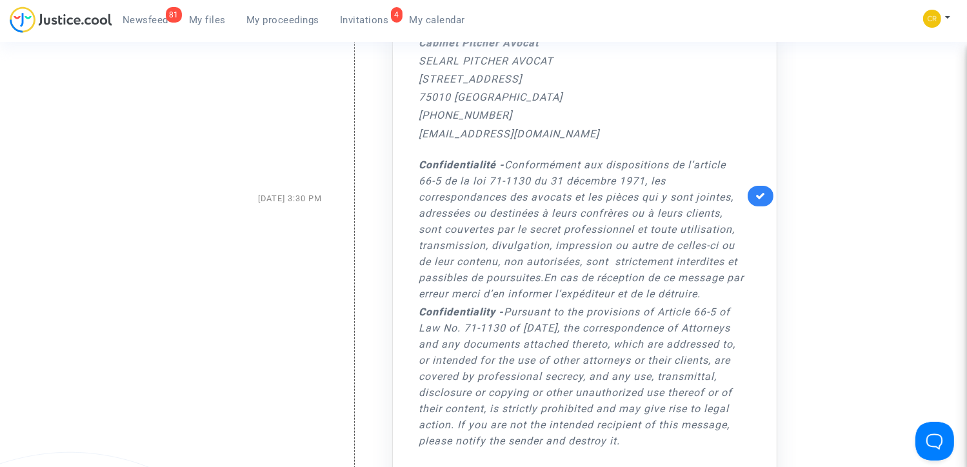
scroll to position [5300, 0]
